Goal: Book appointment/travel/reservation

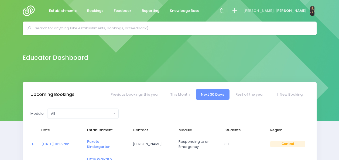
select select "5"
click at [31, 12] on img at bounding box center [30, 10] width 15 height 11
select select "5"
click at [97, 10] on span "Bookings" at bounding box center [95, 10] width 16 height 5
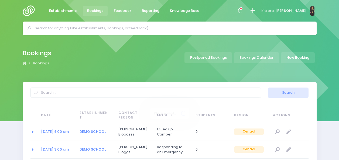
select select "20"
click at [261, 58] on link "Bookings Calendar" at bounding box center [256, 57] width 45 height 11
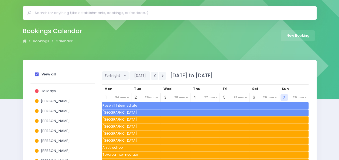
scroll to position [24, 0]
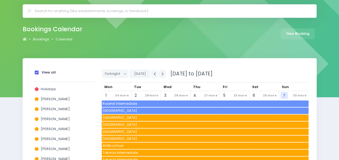
click at [36, 73] on span at bounding box center [37, 73] width 4 height 4
click at [0, 0] on input "View all" at bounding box center [0, 0] width 0 height 0
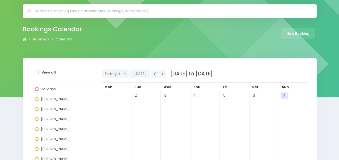
click at [36, 99] on span at bounding box center [37, 99] width 4 height 4
click at [0, 0] on input "[PERSON_NAME]" at bounding box center [0, 0] width 0 height 0
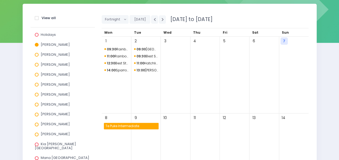
scroll to position [41, 0]
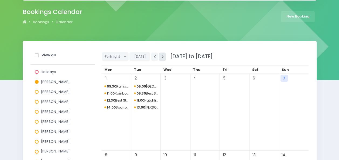
click at [160, 54] on button "button" at bounding box center [162, 57] width 7 height 8
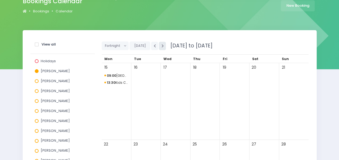
scroll to position [52, 0]
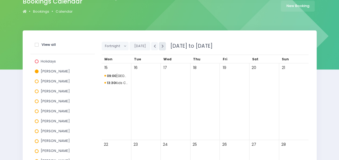
click at [161, 44] on icon "button" at bounding box center [162, 46] width 2 height 4
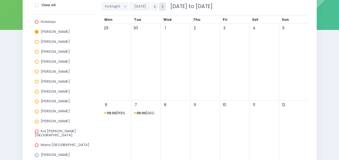
scroll to position [57, 0]
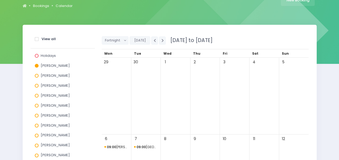
click at [118, 146] on span "09:00 Te Rapa School" at bounding box center [116, 147] width 24 height 6
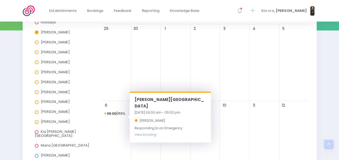
scroll to position [101, 0]
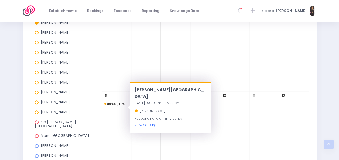
click at [146, 123] on link "View booking" at bounding box center [145, 125] width 22 height 5
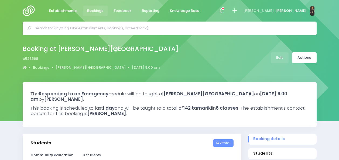
select select "5"
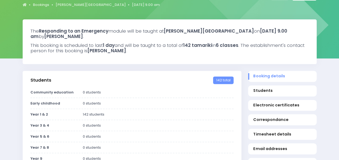
scroll to position [62, 0]
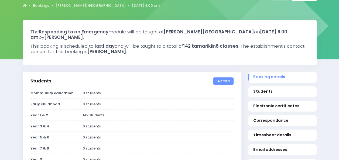
click at [146, 119] on div "Community education 0 students Early childhood 0 students Year 9" at bounding box center [132, 152] width 219 height 123
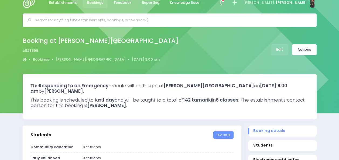
scroll to position [0, 0]
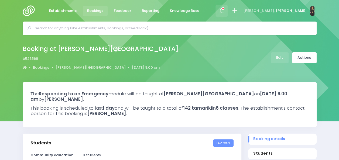
click at [222, 10] on span at bounding box center [221, 10] width 1 height 1
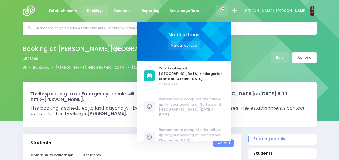
click at [227, 9] on div at bounding box center [221, 11] width 12 height 12
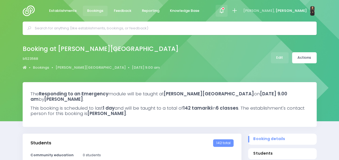
click at [222, 10] on span at bounding box center [221, 10] width 1 height 1
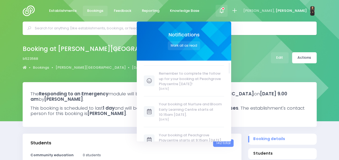
scroll to position [58, 0]
click at [200, 45] on button "Mark all as read" at bounding box center [184, 45] width 32 height 9
click at [224, 12] on div "Establishments Bookings Feedback Reporting Knowledge Base Notifications Mark al…" at bounding box center [169, 11] width 307 height 22
